Goal: Find specific page/section: Find specific page/section

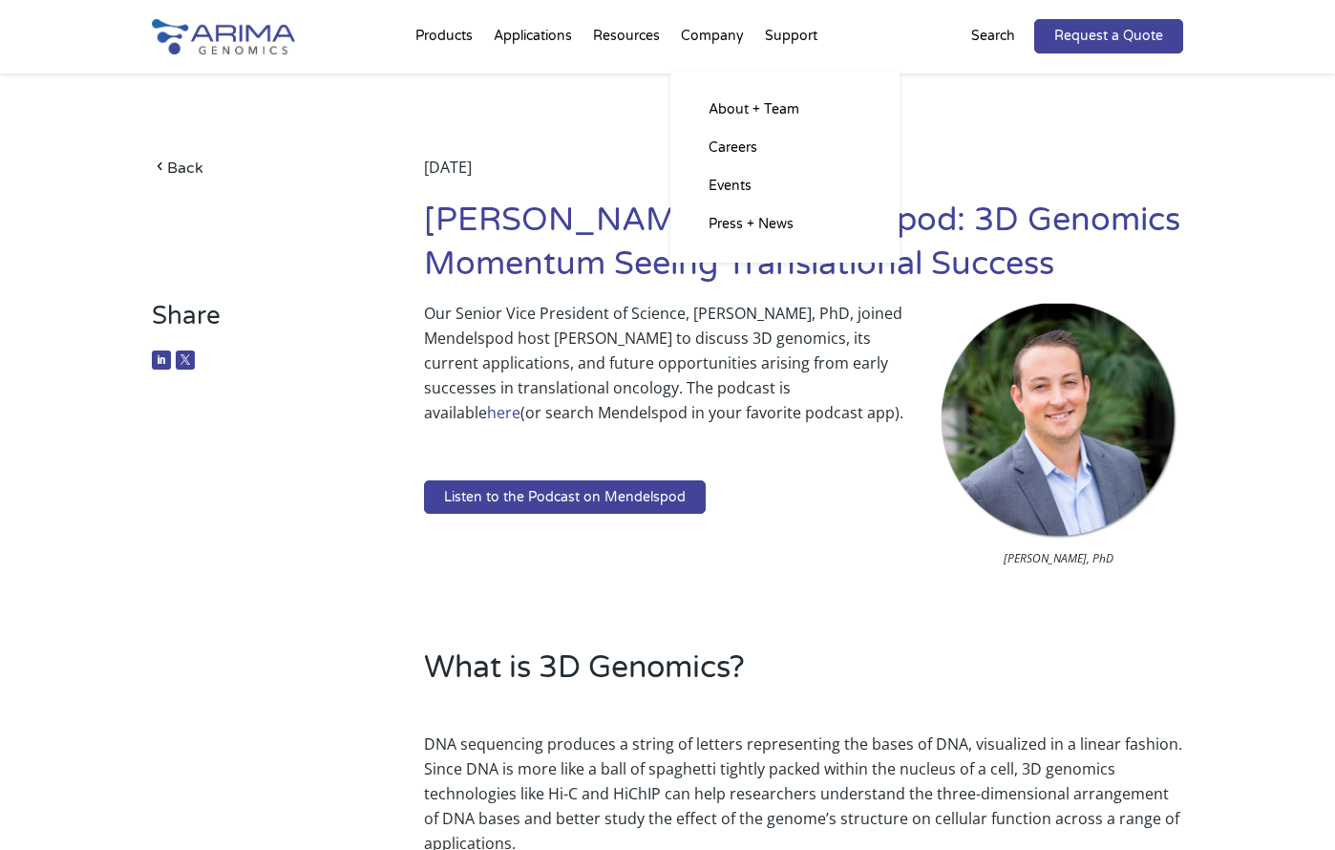
click at [714, 34] on li "Company About + Team Careers Events Press + News" at bounding box center [712, 40] width 84 height 65
click at [728, 144] on link "Careers" at bounding box center [784, 148] width 191 height 38
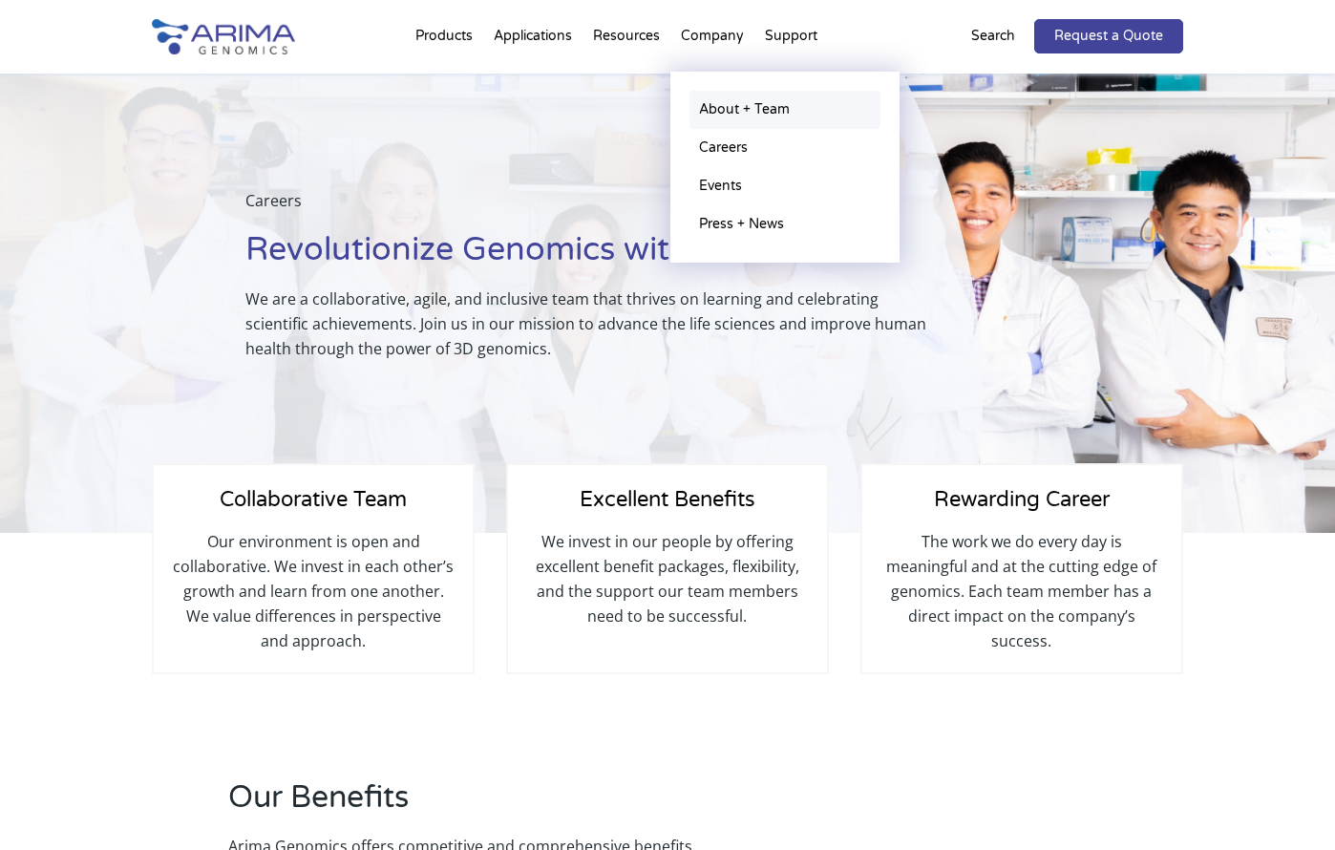
click at [714, 112] on link "About + Team" at bounding box center [784, 110] width 191 height 38
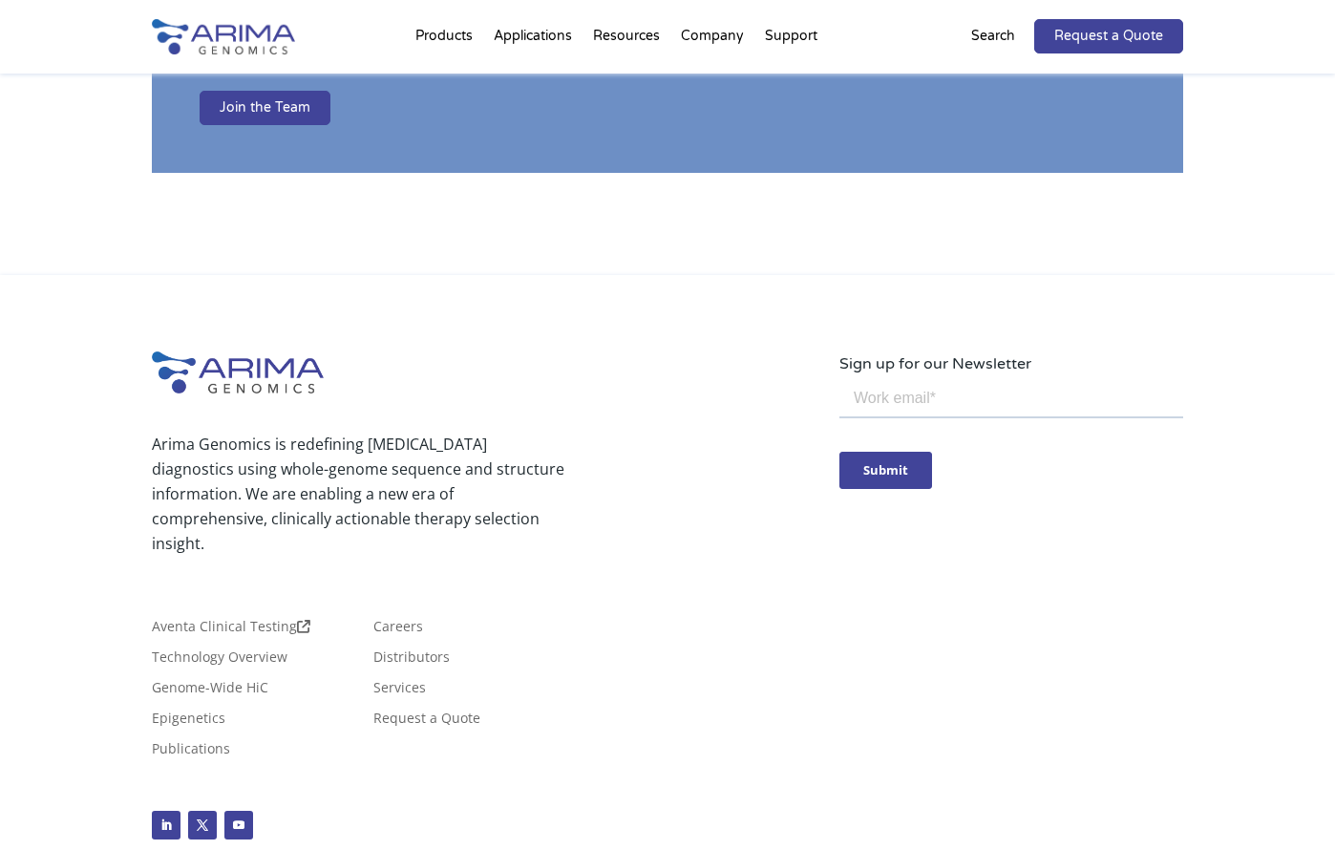
scroll to position [3339, 0]
